Goal: Task Accomplishment & Management: Manage account settings

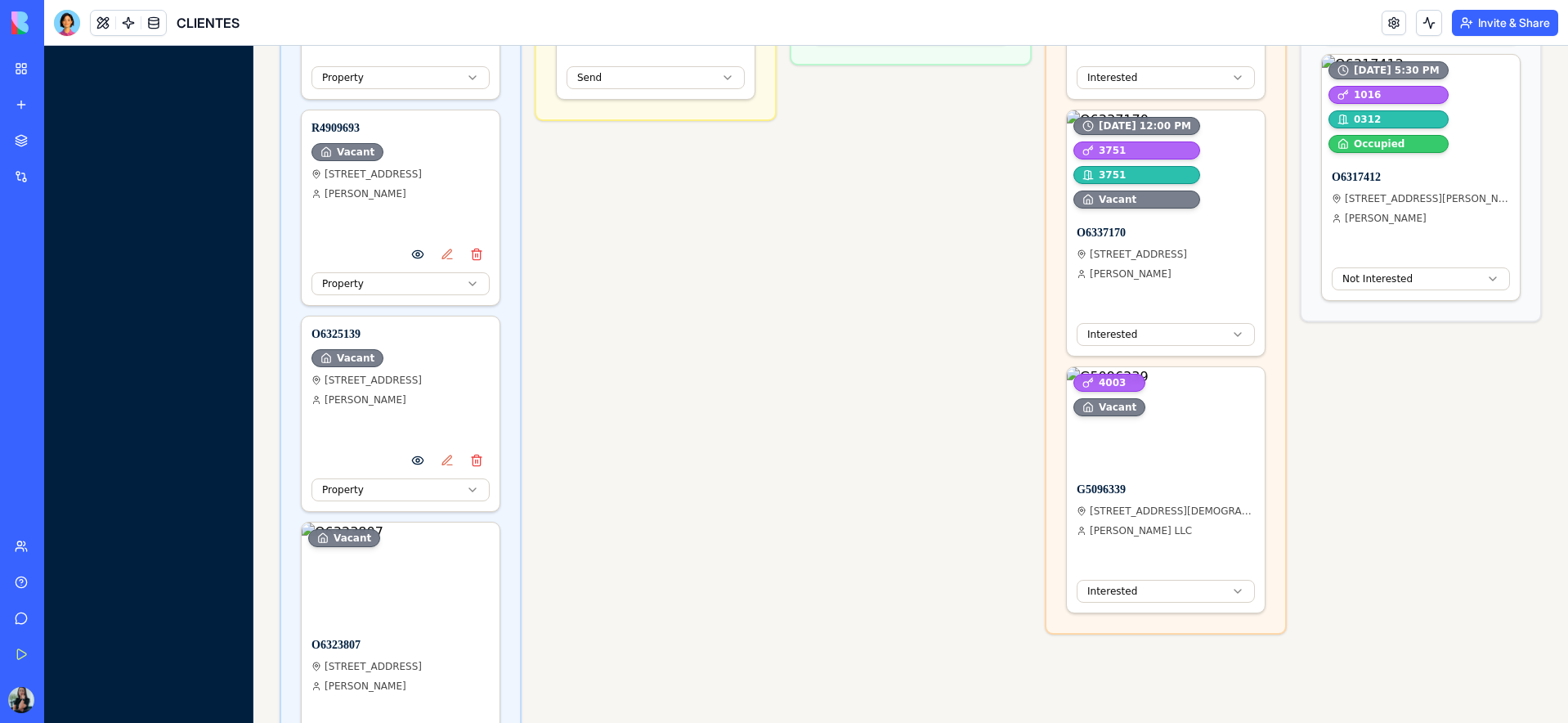
scroll to position [645, 0]
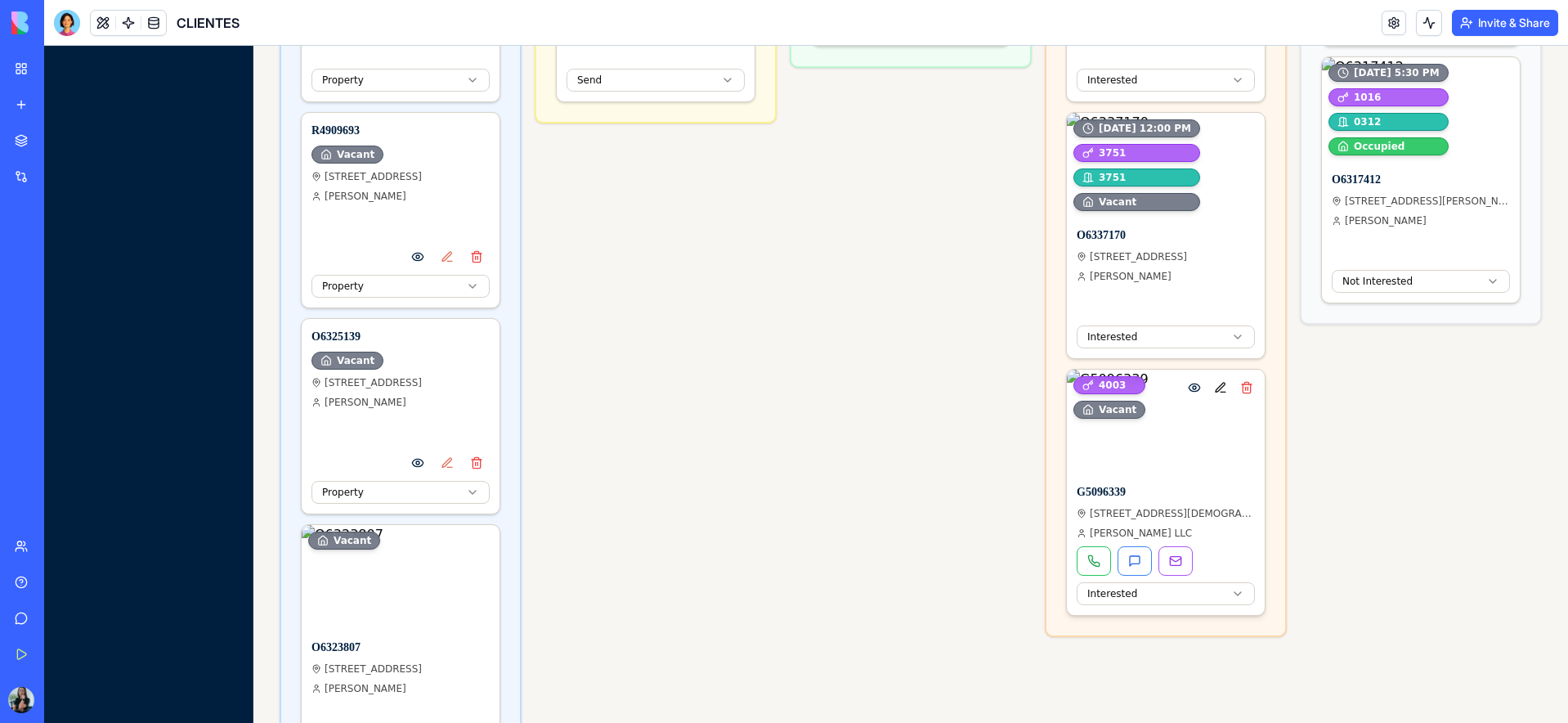
click at [1219, 391] on button "Edit property" at bounding box center [1220, 387] width 23 height 23
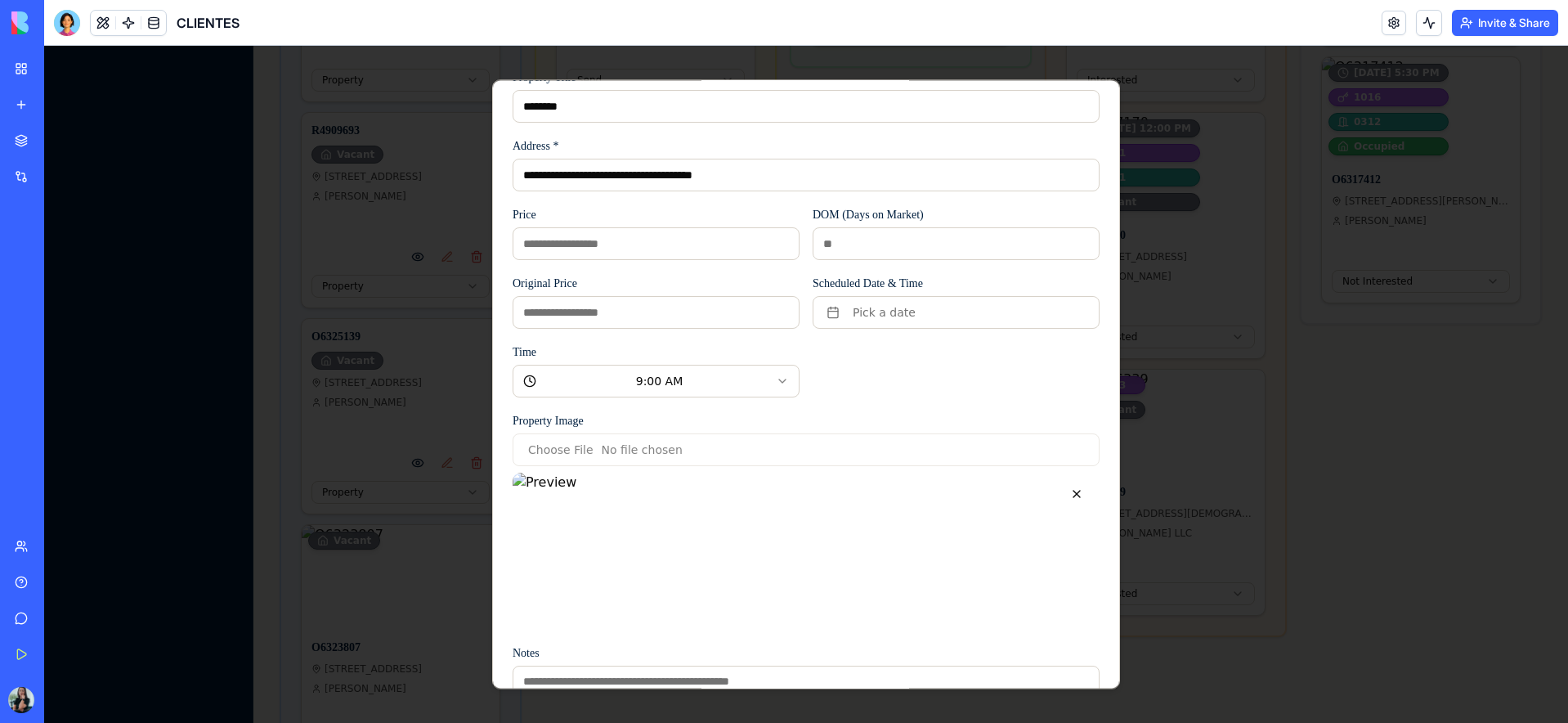
scroll to position [75, 0]
drag, startPoint x: 599, startPoint y: 109, endPoint x: 584, endPoint y: 107, distance: 15.1
click at [584, 107] on input "********" at bounding box center [806, 104] width 587 height 33
drag, startPoint x: 575, startPoint y: 106, endPoint x: 515, endPoint y: 104, distance: 60.0
click at [515, 104] on input "********" at bounding box center [806, 104] width 587 height 33
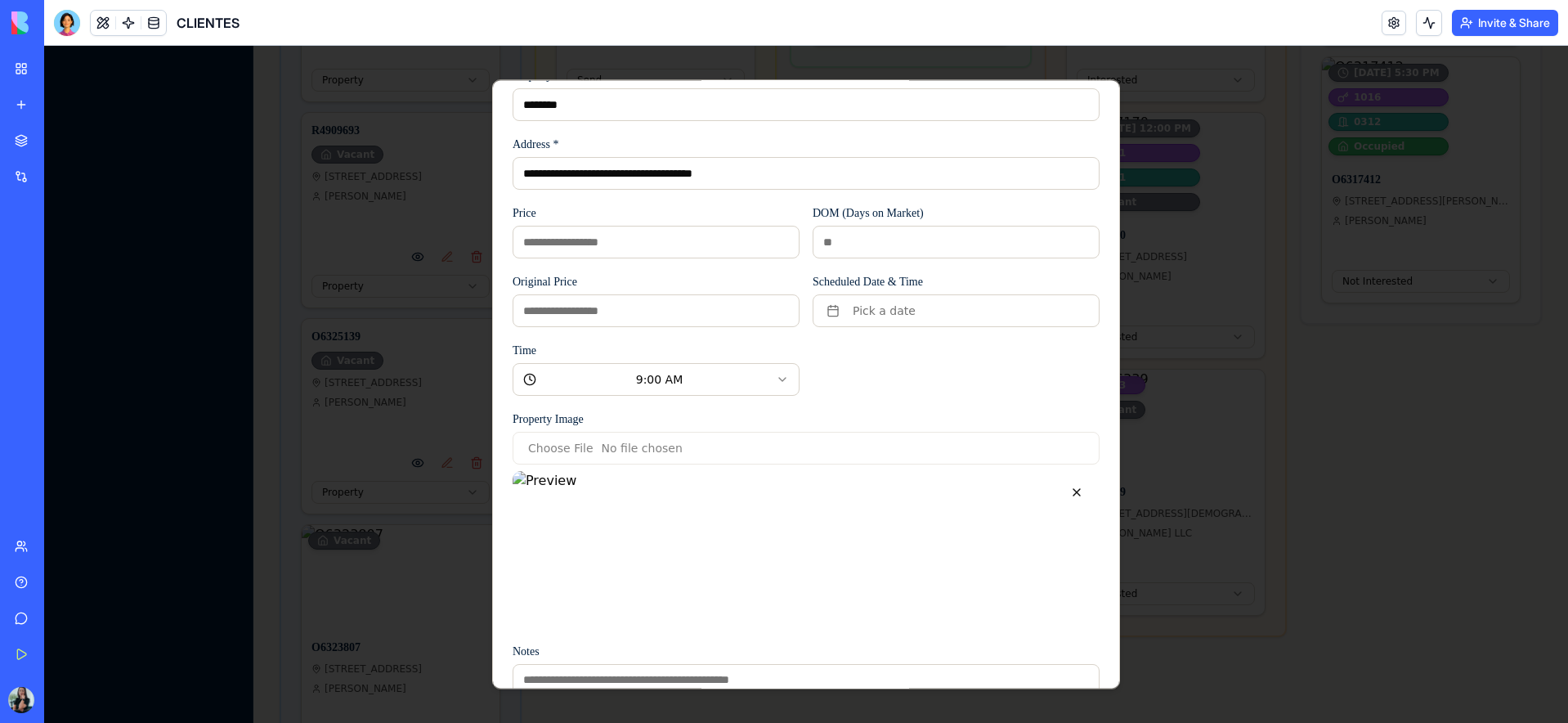
scroll to position [0, 0]
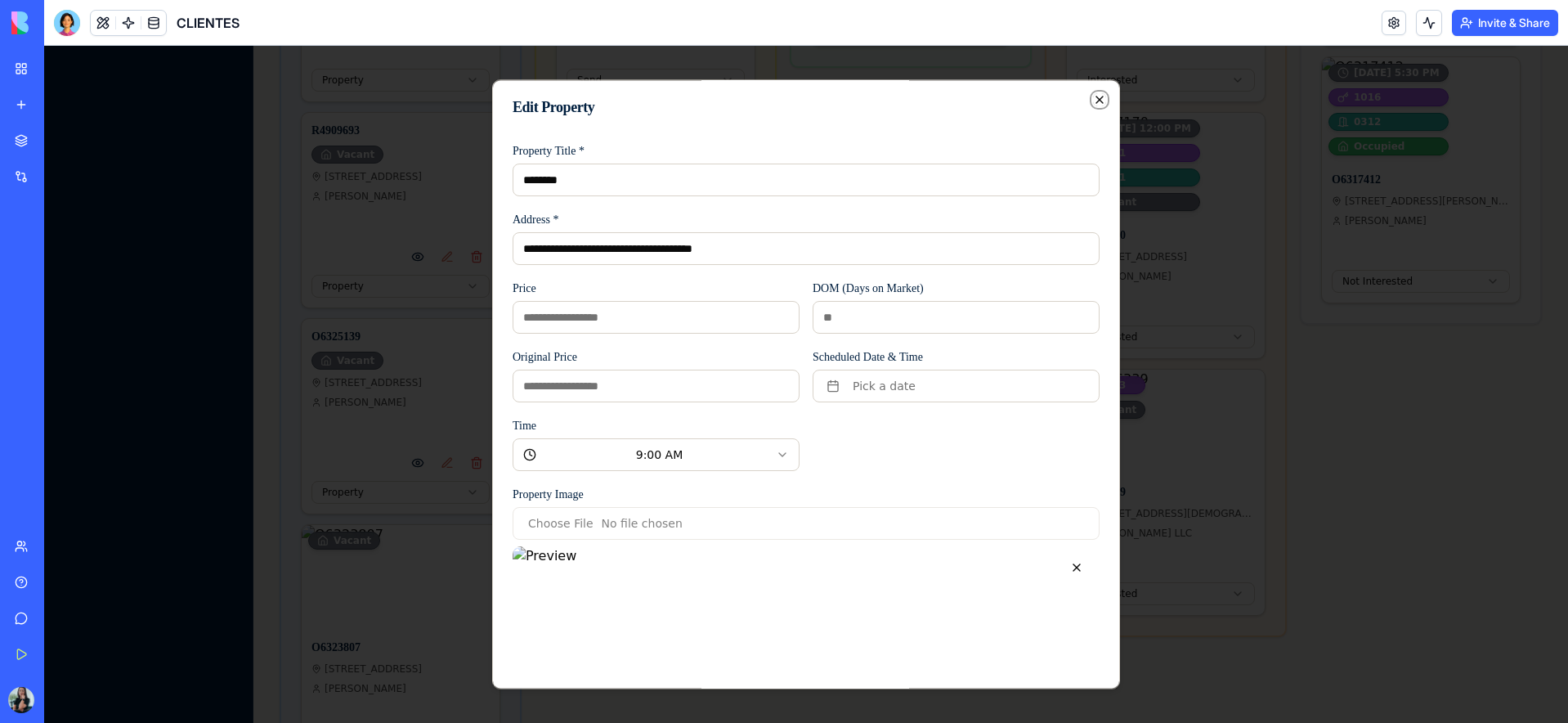
click at [1098, 98] on icon "button" at bounding box center [1099, 99] width 13 height 13
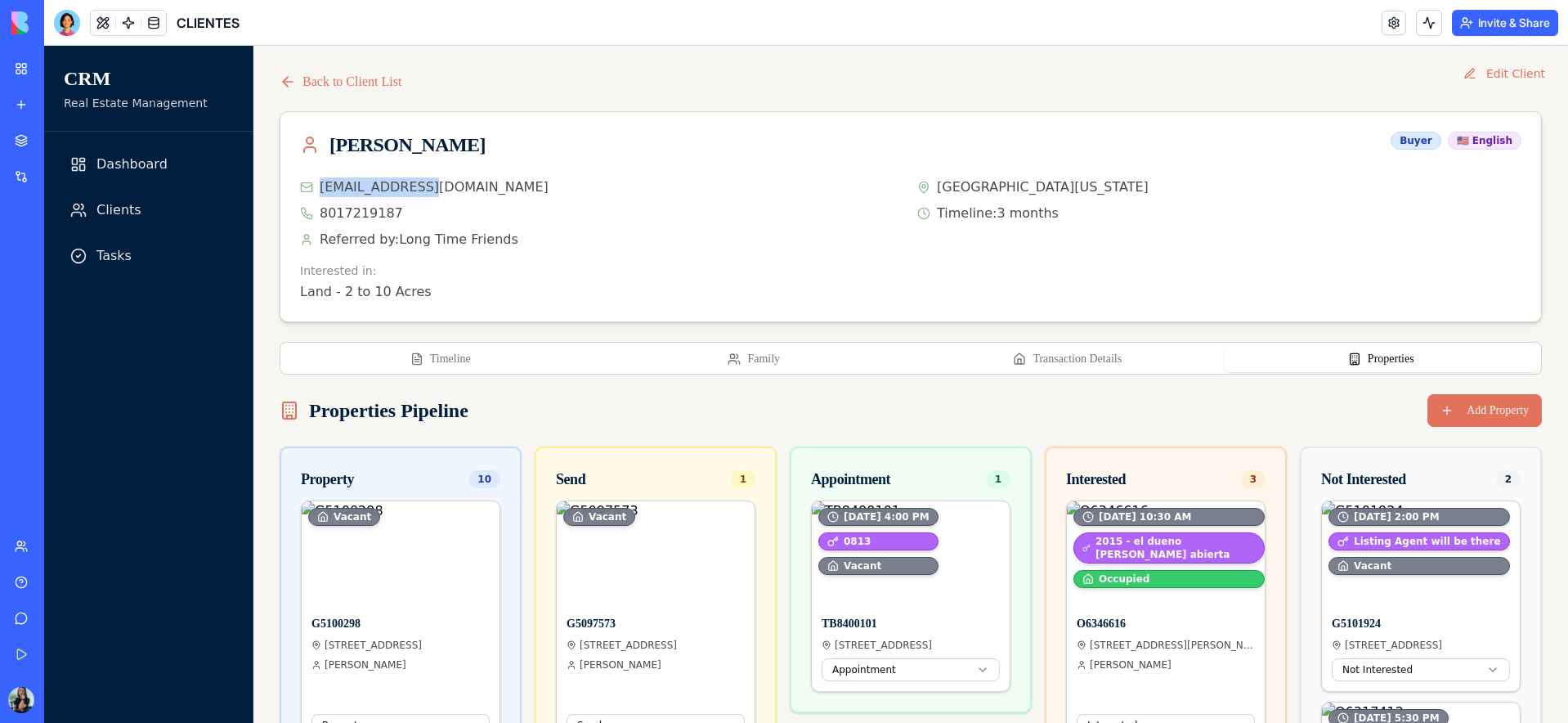
drag, startPoint x: 426, startPoint y: 186, endPoint x: 437, endPoint y: 190, distance: 11.7
click at [437, 190] on p "[EMAIL_ADDRESS][DOMAIN_NAME]" at bounding box center [602, 187] width 604 height 20
click at [755, 358] on button "Family" at bounding box center [754, 359] width 314 height 26
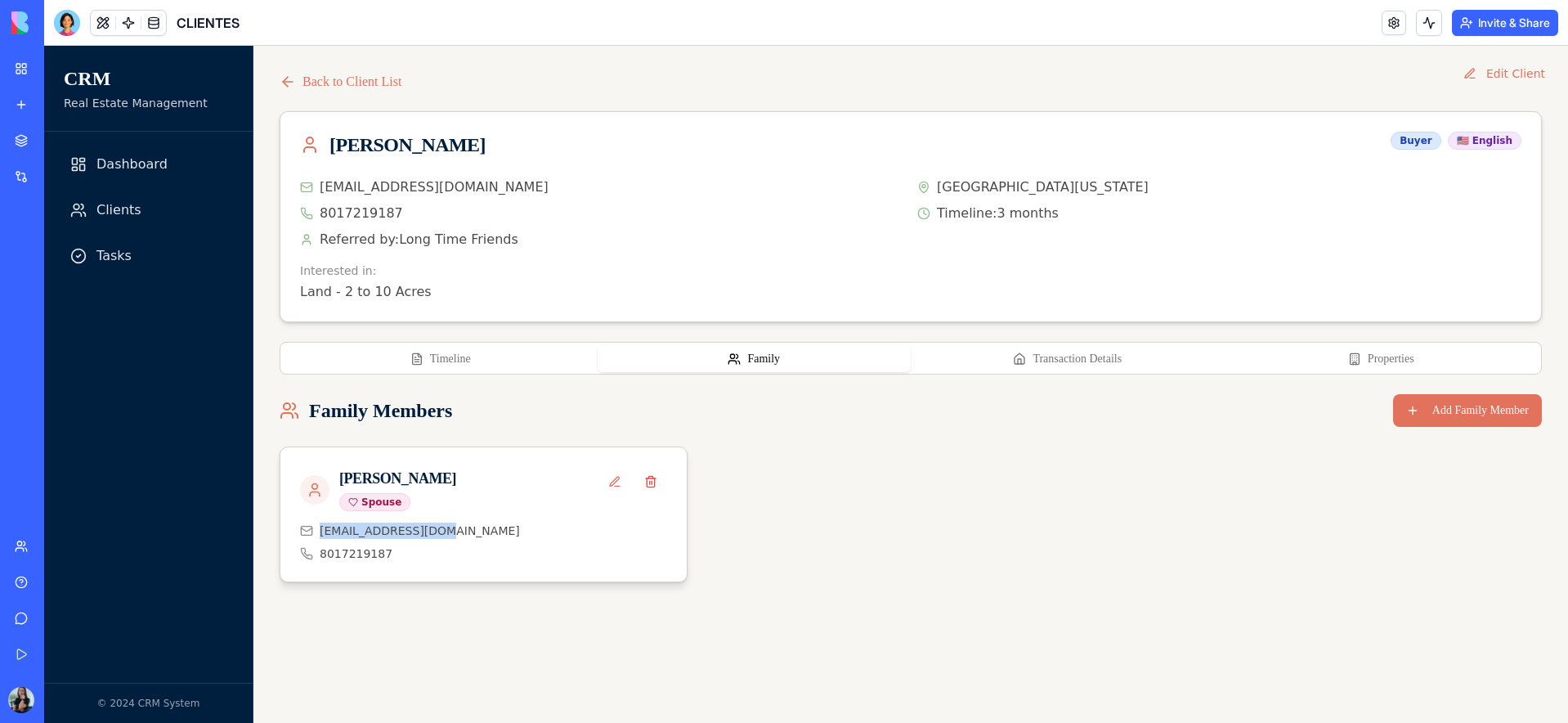
drag, startPoint x: 446, startPoint y: 530, endPoint x: 334, endPoint y: 528, distance: 112.0
click at [321, 528] on div "[EMAIL_ADDRESS][DOMAIN_NAME]" at bounding box center [483, 530] width 367 height 17
copy span "[EMAIL_ADDRESS][DOMAIN_NAME]"
click at [1378, 360] on button "Properties" at bounding box center [1381, 359] width 314 height 26
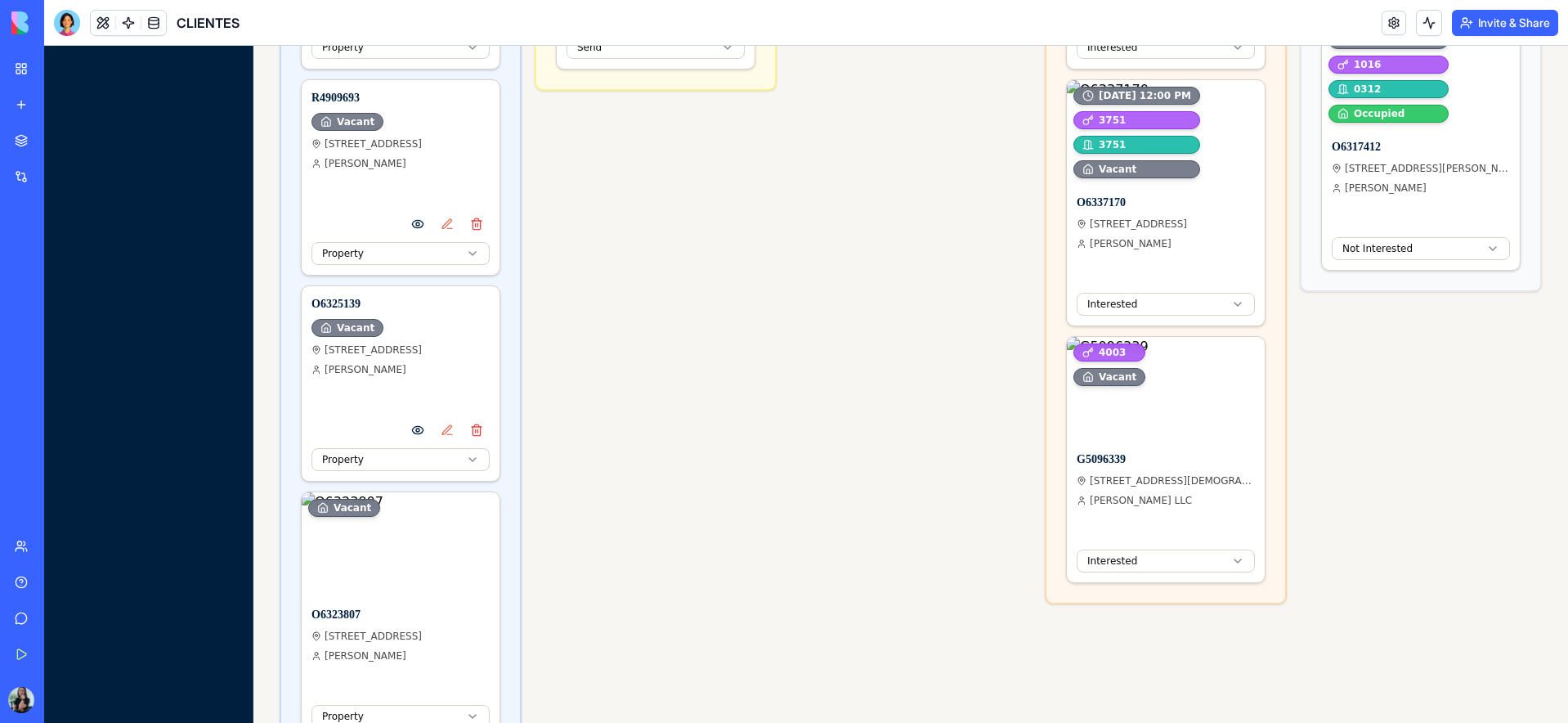
scroll to position [679, 0]
drag, startPoint x: 1135, startPoint y: 457, endPoint x: 1080, endPoint y: 457, distance: 55.0
click at [1080, 457] on h4 "G5096339" at bounding box center [1166, 458] width 178 height 17
copy h4 "G5096339"
